Goal: Find specific page/section: Find specific page/section

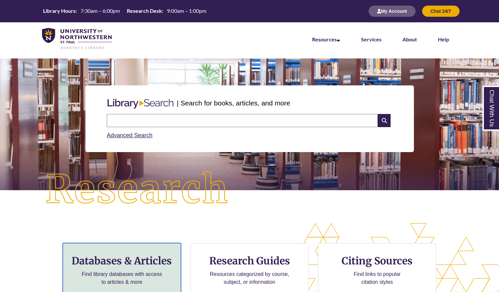
click at [162, 263] on h3 "Databases & Articles" at bounding box center [121, 260] width 107 height 12
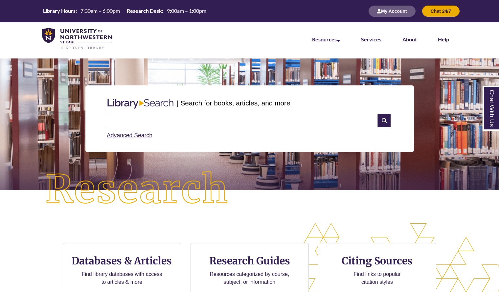
click at [191, 120] on input "text" at bounding box center [242, 120] width 271 height 13
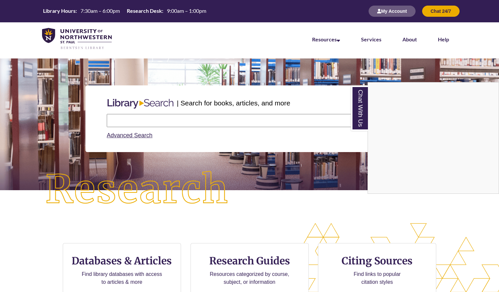
click at [299, 120] on div "Chat With Us" at bounding box center [249, 146] width 499 height 292
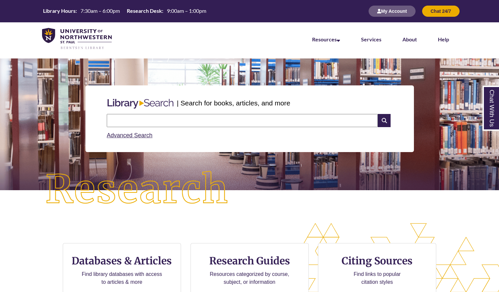
click at [239, 122] on input "text" at bounding box center [242, 120] width 271 height 13
type input "**********"
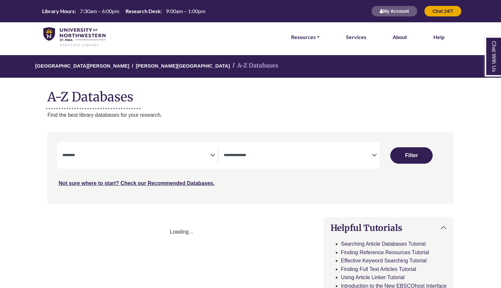
select select "Database Subject Filter"
select select "Database Types Filter"
select select "Database Subject Filter"
select select "Database Types Filter"
